Goal: Task Accomplishment & Management: Manage account settings

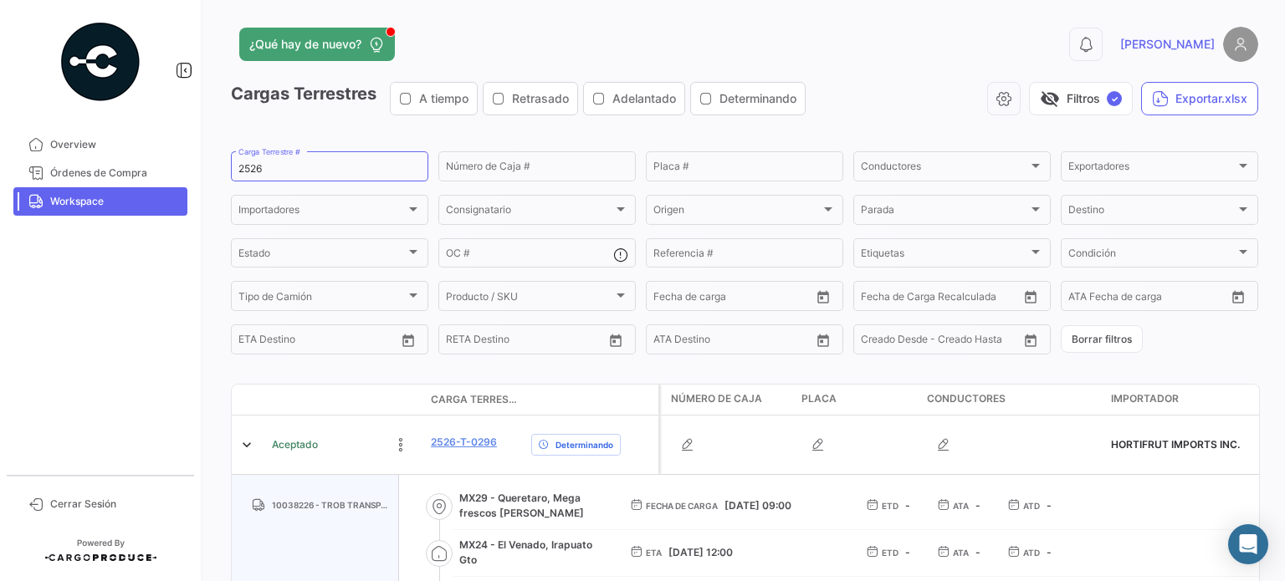
click at [1201, 52] on span "[PERSON_NAME]" at bounding box center [1167, 44] width 95 height 17
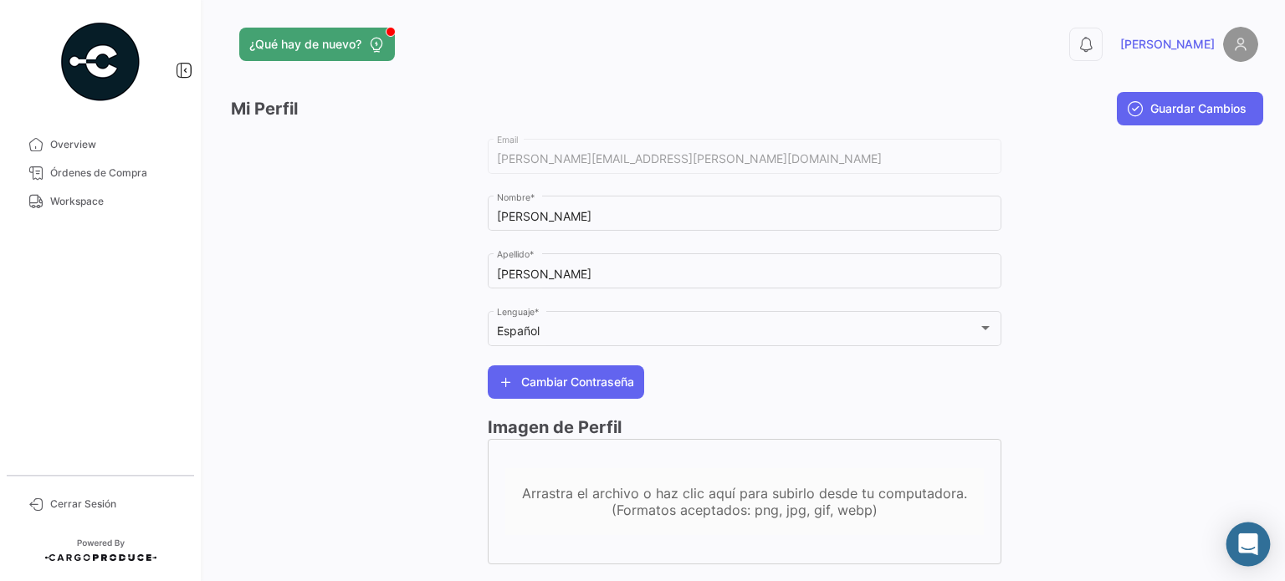
click at [1263, 546] on div "Abrir Intercom Messenger" at bounding box center [1248, 545] width 44 height 44
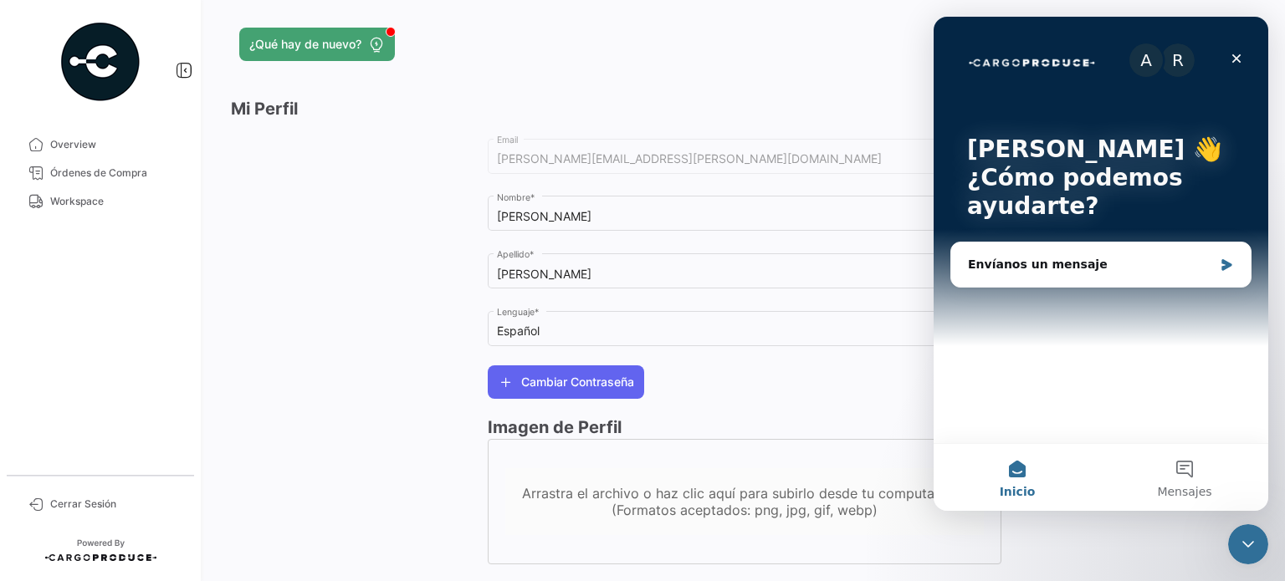
click at [321, 253] on div at bounding box center [359, 358] width 257 height 446
click at [294, 238] on div at bounding box center [359, 358] width 257 height 446
